Goal: Information Seeking & Learning: Compare options

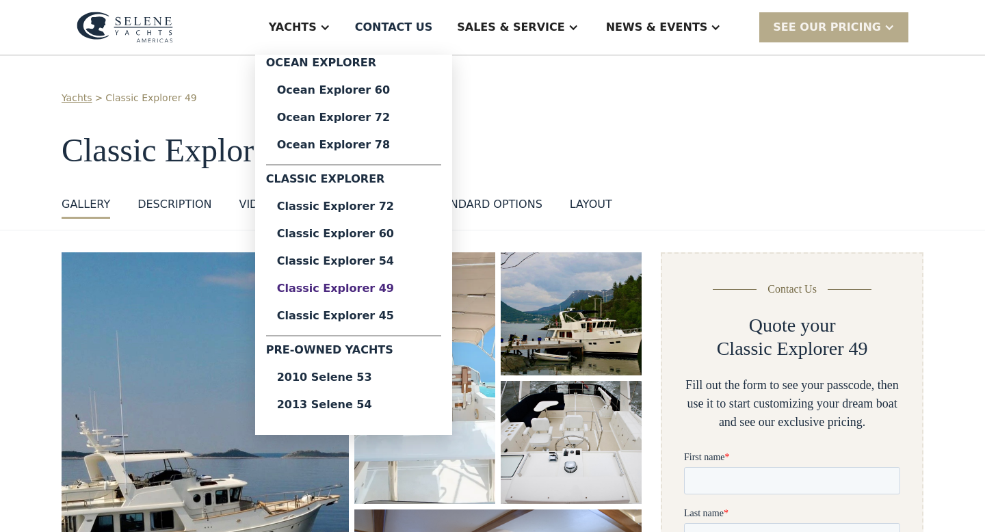
click at [374, 290] on div "Classic Explorer 49" at bounding box center [353, 288] width 153 height 11
click at [352, 93] on div "Ocean Explorer 60" at bounding box center [353, 90] width 153 height 11
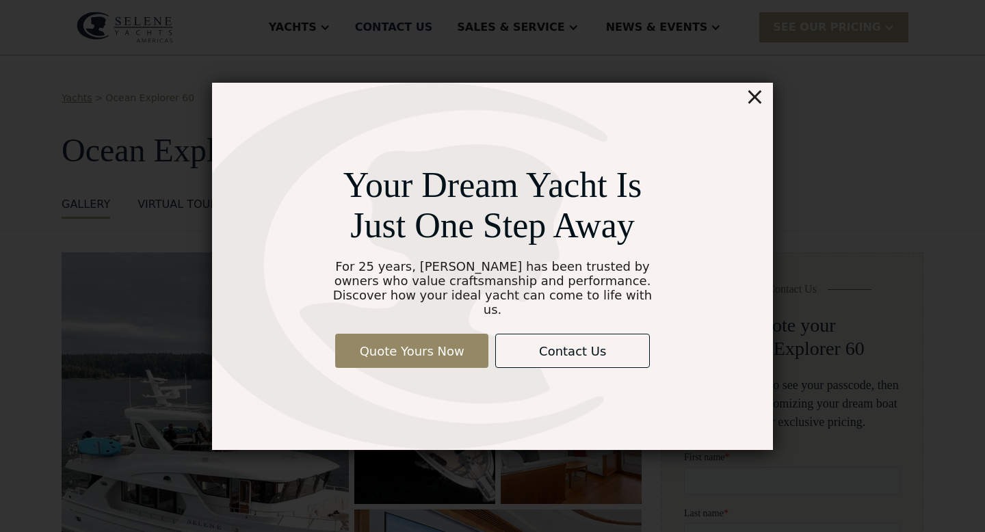
click at [757, 109] on div "×" at bounding box center [755, 96] width 20 height 27
